Goal: Task Accomplishment & Management: Complete application form

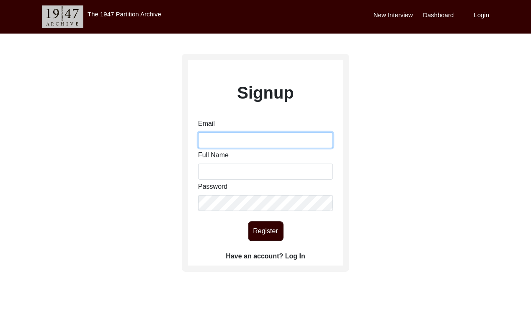
click at [222, 137] on input "Email" at bounding box center [265, 140] width 135 height 16
type input "[EMAIL_ADDRESS][DOMAIN_NAME]"
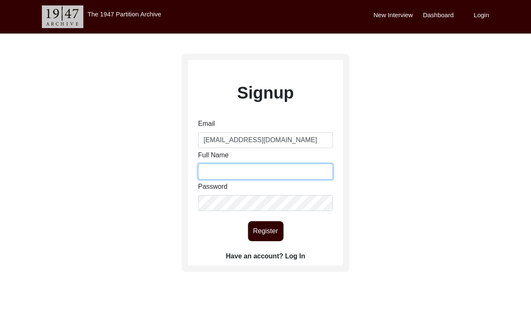
click at [242, 169] on input "Full Name" at bounding box center [265, 171] width 135 height 16
type input "[PERSON_NAME]"
click at [267, 231] on button "Register" at bounding box center [266, 231] width 36 height 20
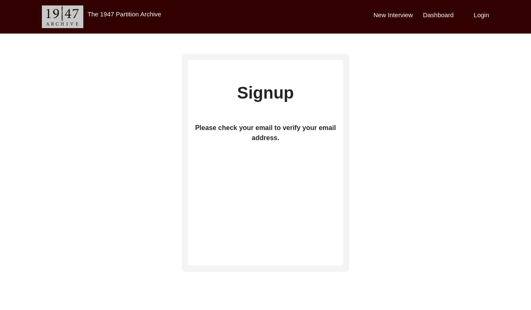
click at [479, 16] on label "Login" at bounding box center [482, 15] width 16 height 10
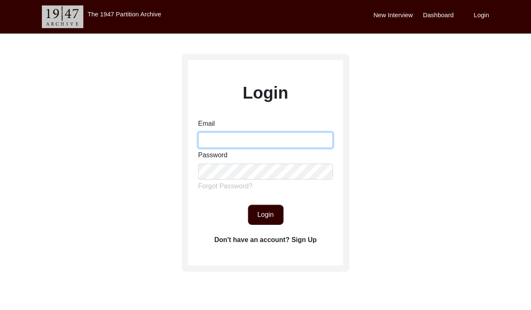
click at [269, 132] on input "Email" at bounding box center [265, 140] width 135 height 16
type input "[EMAIL_ADDRESS][DOMAIN_NAME]"
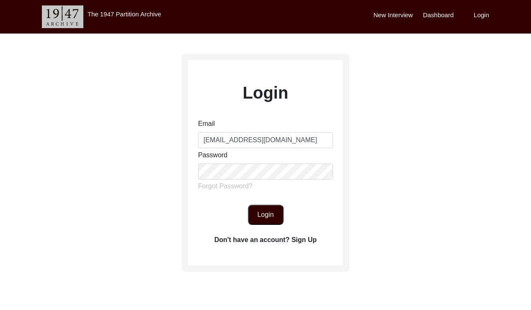
click at [261, 215] on button "Login" at bounding box center [266, 214] width 36 height 20
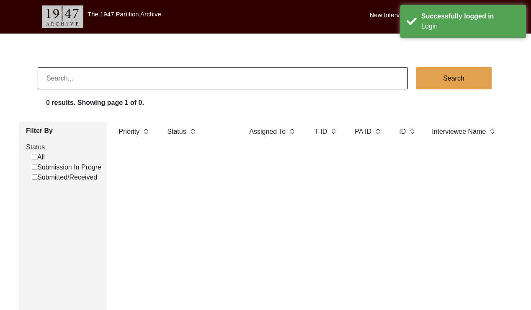
click at [193, 168] on div "Priority Status Assigned To T ID PA ID ID Interviewee Name Interviewer Intervie…" at bounding box center [306, 244] width 398 height 245
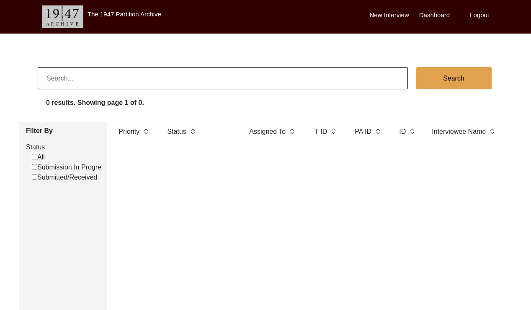
click at [428, 14] on label "Dashboard" at bounding box center [434, 15] width 31 height 10
click at [119, 17] on label "The 1947 Partition Archive" at bounding box center [125, 13] width 74 height 7
click at [34, 158] on input "All" at bounding box center [34, 156] width 5 height 5
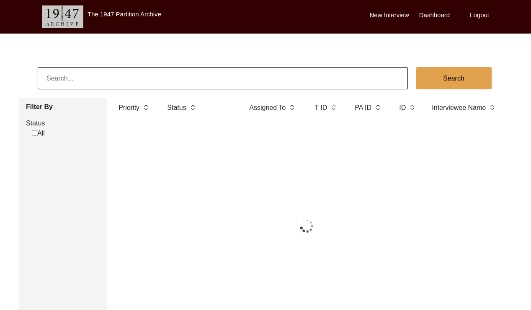
checkbox input "true"
